Goal: Transaction & Acquisition: Purchase product/service

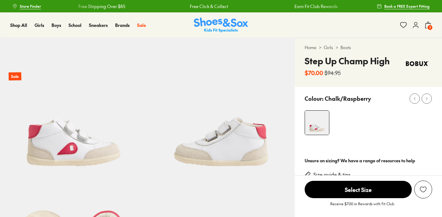
select select "*"
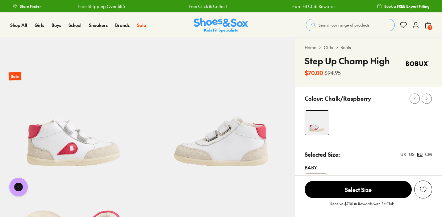
click at [211, 19] on img at bounding box center [221, 25] width 54 height 15
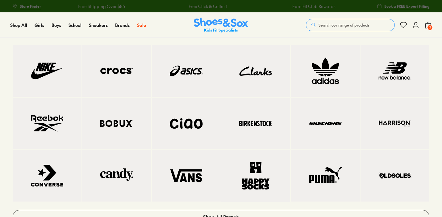
click at [109, 109] on link at bounding box center [116, 124] width 69 height 52
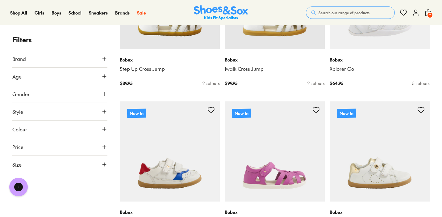
click at [71, 160] on button "Size" at bounding box center [59, 164] width 95 height 17
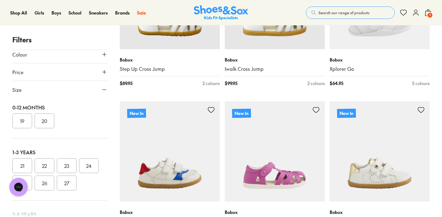
scroll to position [20, 0]
click at [50, 121] on button "20" at bounding box center [45, 121] width 20 height 15
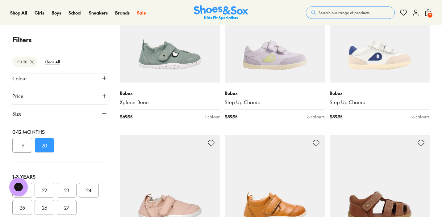
scroll to position [1366, 0]
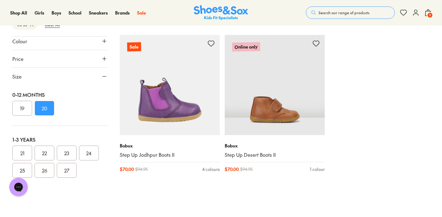
scroll to position [2936, 0]
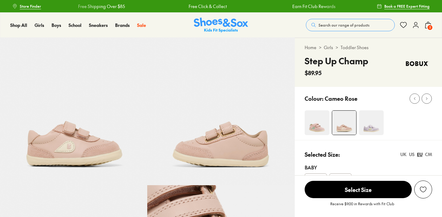
select select "*"
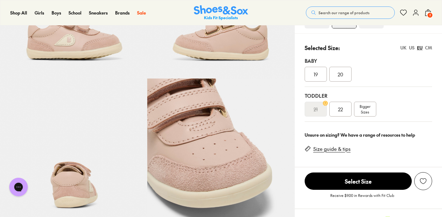
scroll to position [115, 0]
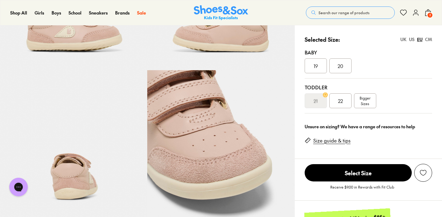
click at [336, 69] on div "20" at bounding box center [340, 65] width 22 height 15
